Goal: Information Seeking & Learning: Learn about a topic

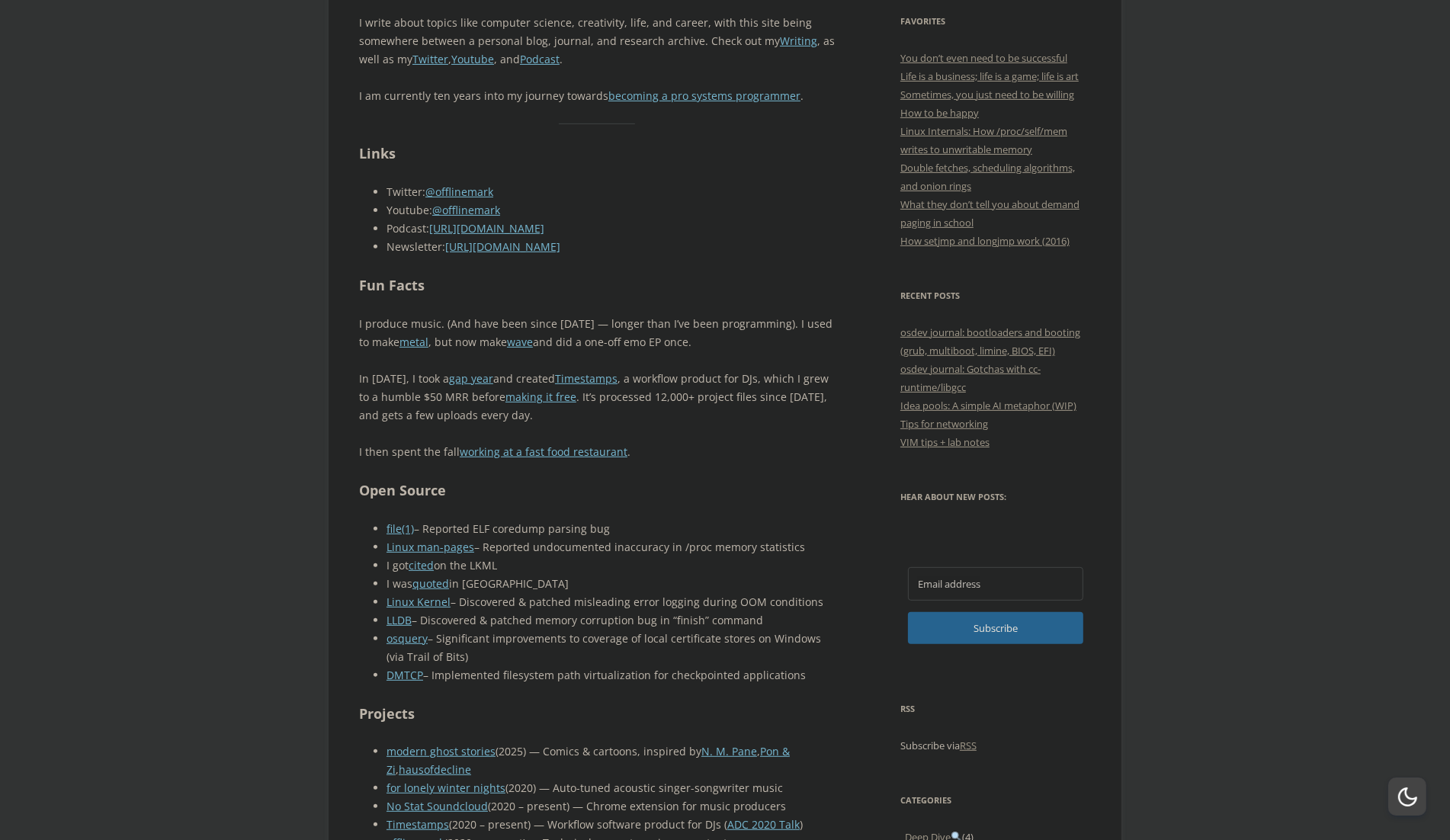
scroll to position [574, 0]
click at [685, 393] on p "In [DATE], I took a gap year and created Timestamps , a workflow product for DJ…" at bounding box center [597, 396] width 476 height 55
click at [541, 393] on link "making it free" at bounding box center [541, 396] width 71 height 15
click at [408, 336] on link "metal" at bounding box center [413, 341] width 29 height 15
click at [507, 341] on link "wave" at bounding box center [519, 341] width 26 height 15
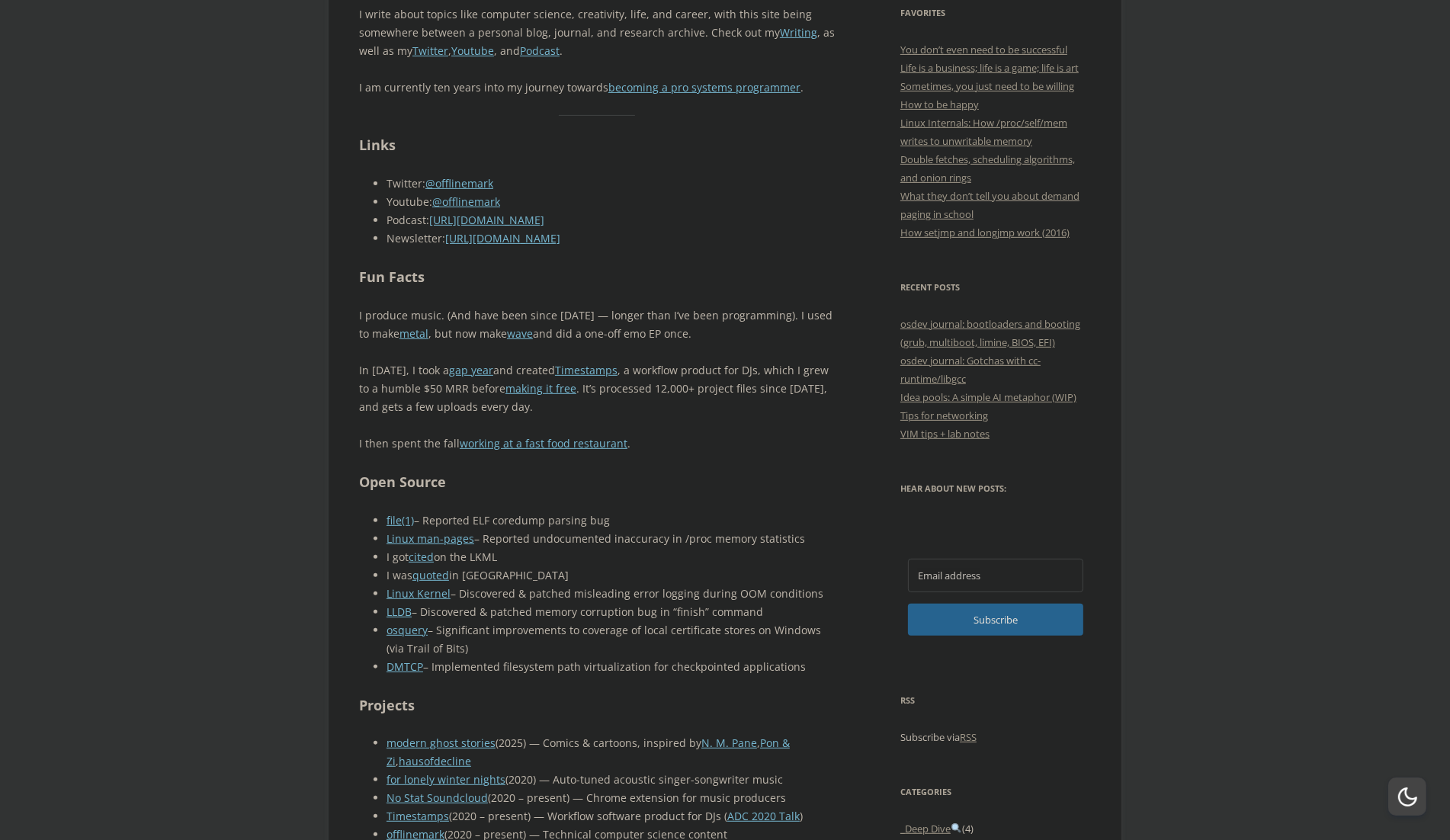
click at [665, 396] on p "In [DATE], I took a gap year and created Timestamps , a workflow product for DJ…" at bounding box center [597, 388] width 476 height 55
click at [704, 386] on p "In [DATE], I took a gap year and created Timestamps , a workflow product for DJ…" at bounding box center [597, 388] width 476 height 55
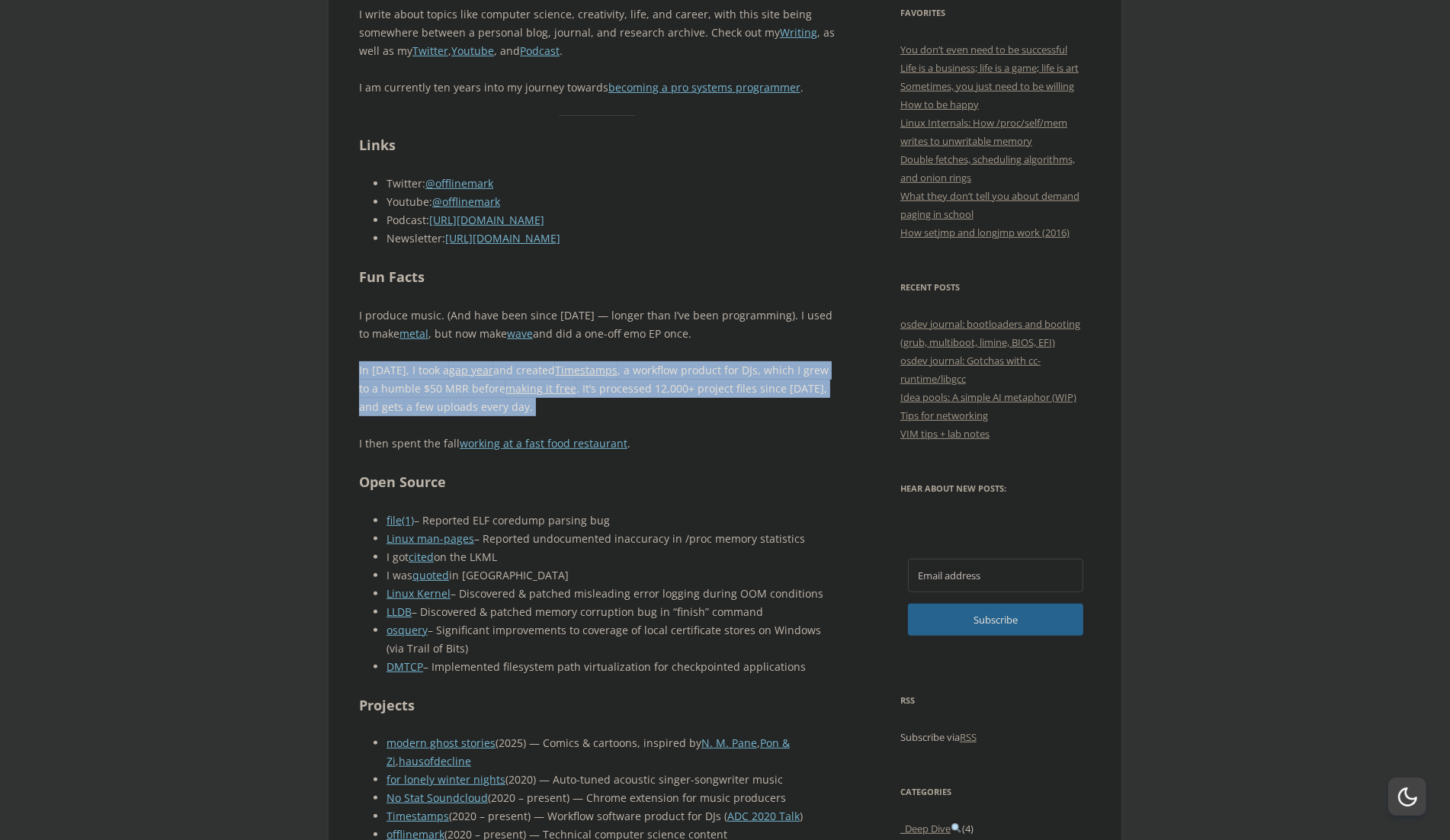
click at [741, 386] on p "In [DATE], I took a gap year and created Timestamps , a workflow product for DJ…" at bounding box center [597, 388] width 476 height 55
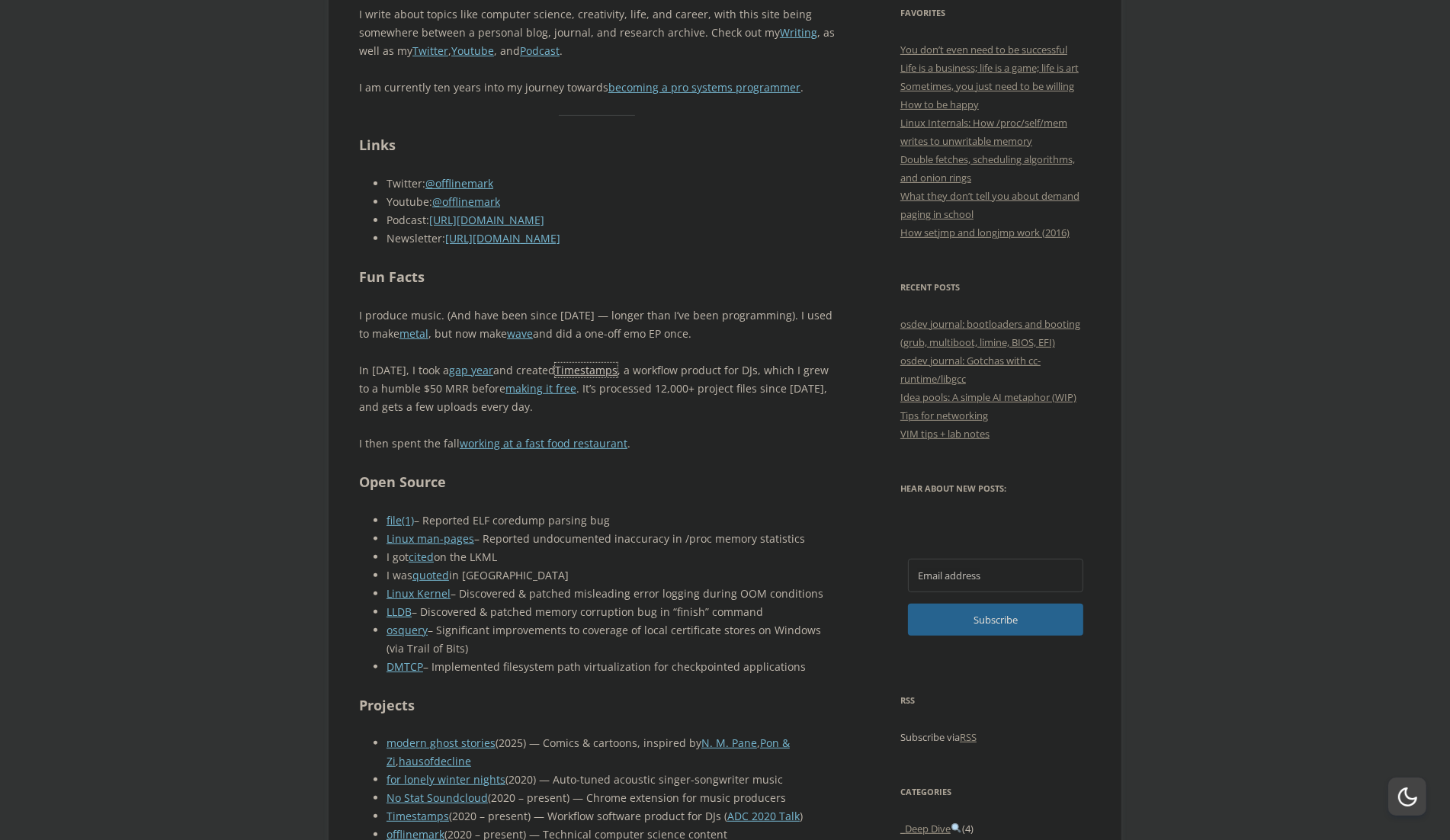
click at [585, 367] on link "Timestamps" at bounding box center [586, 370] width 63 height 15
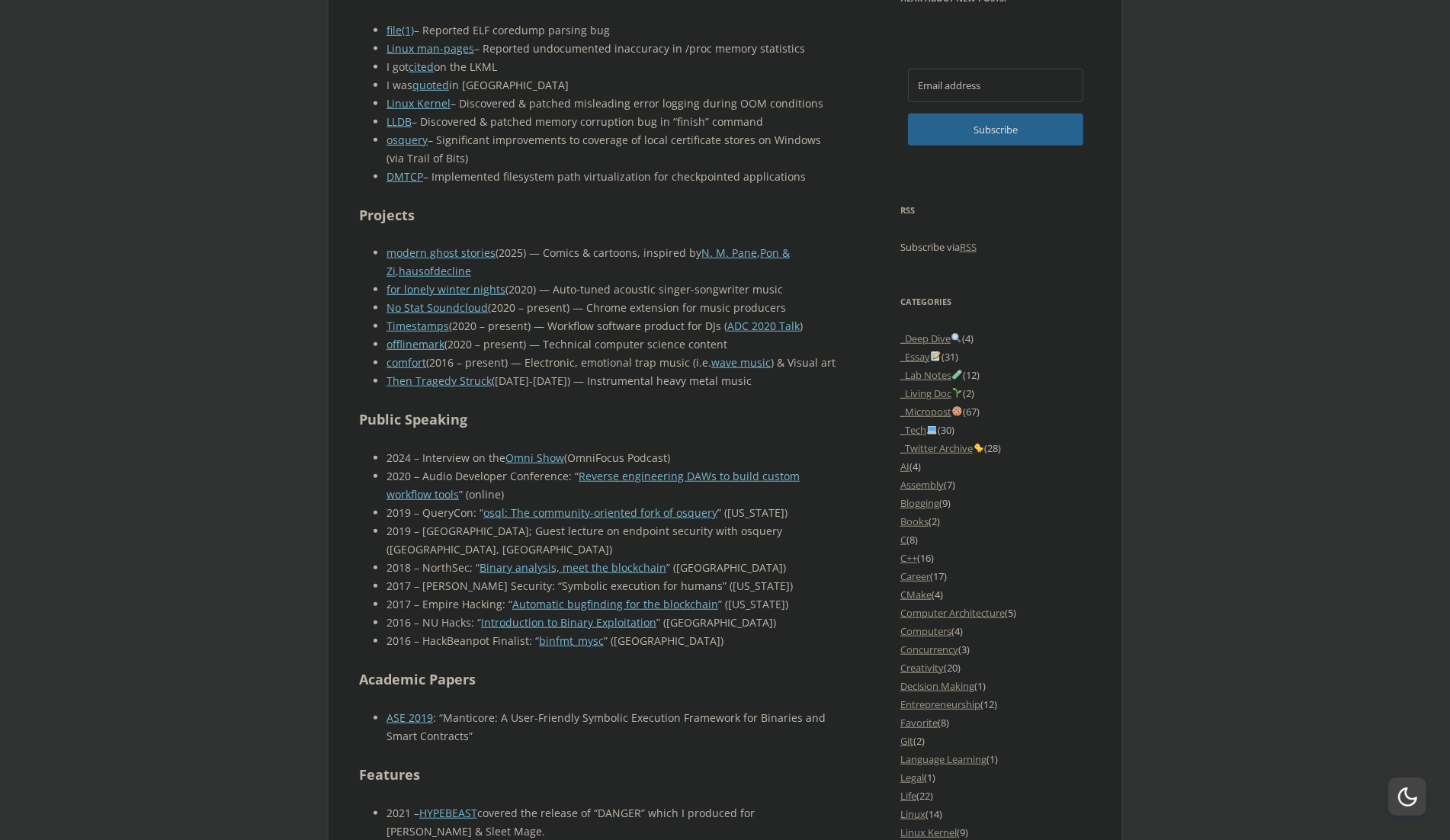
scroll to position [1074, 0]
click at [179, 434] on body "offlinemark Life, art, and systems programming Menu Skip to content Home About …" at bounding box center [725, 596] width 1450 height 3268
